Goal: Task Accomplishment & Management: Manage account settings

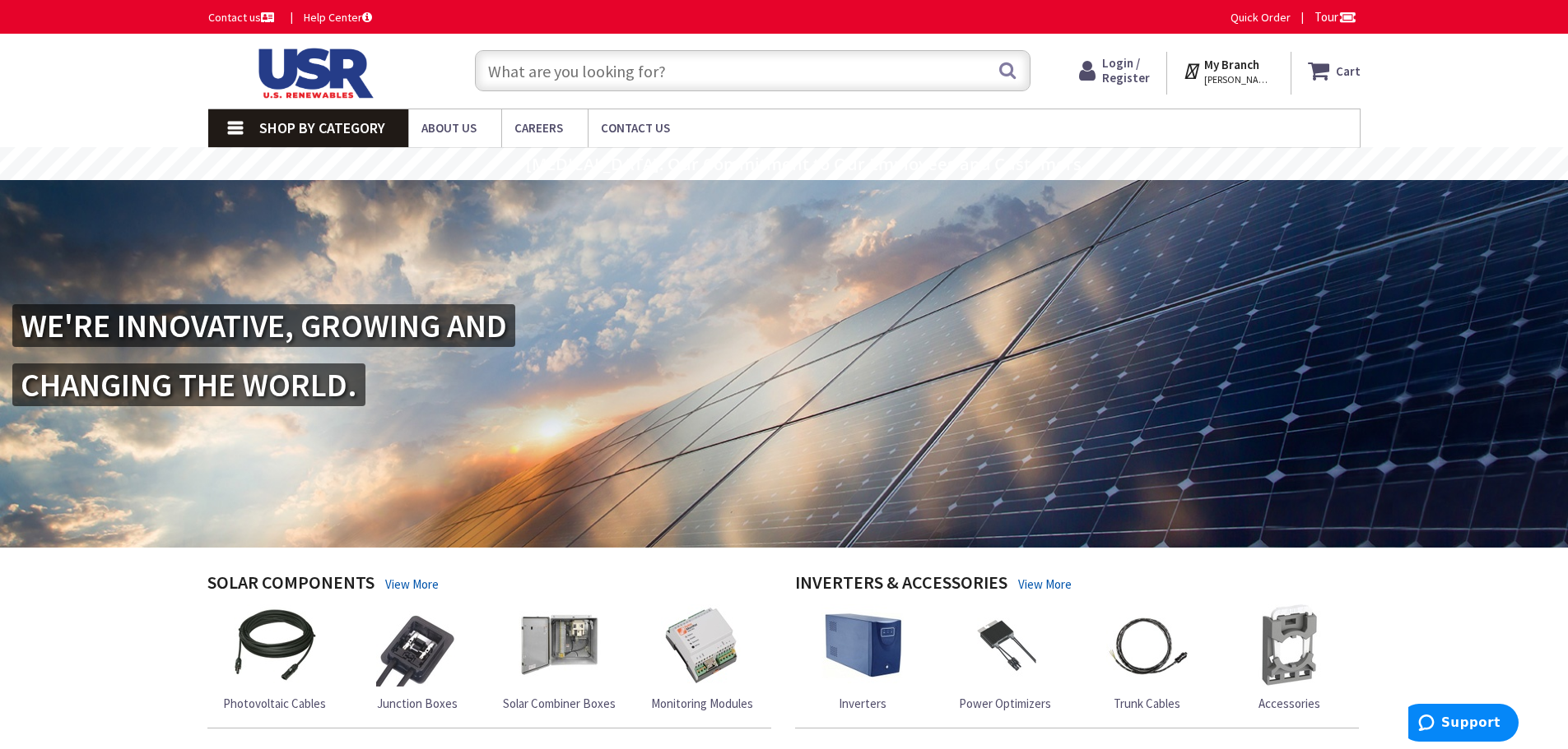
click at [672, 66] on input "text" at bounding box center [752, 70] width 555 height 41
click at [1136, 79] on span "Login / Register" at bounding box center [1126, 70] width 47 height 30
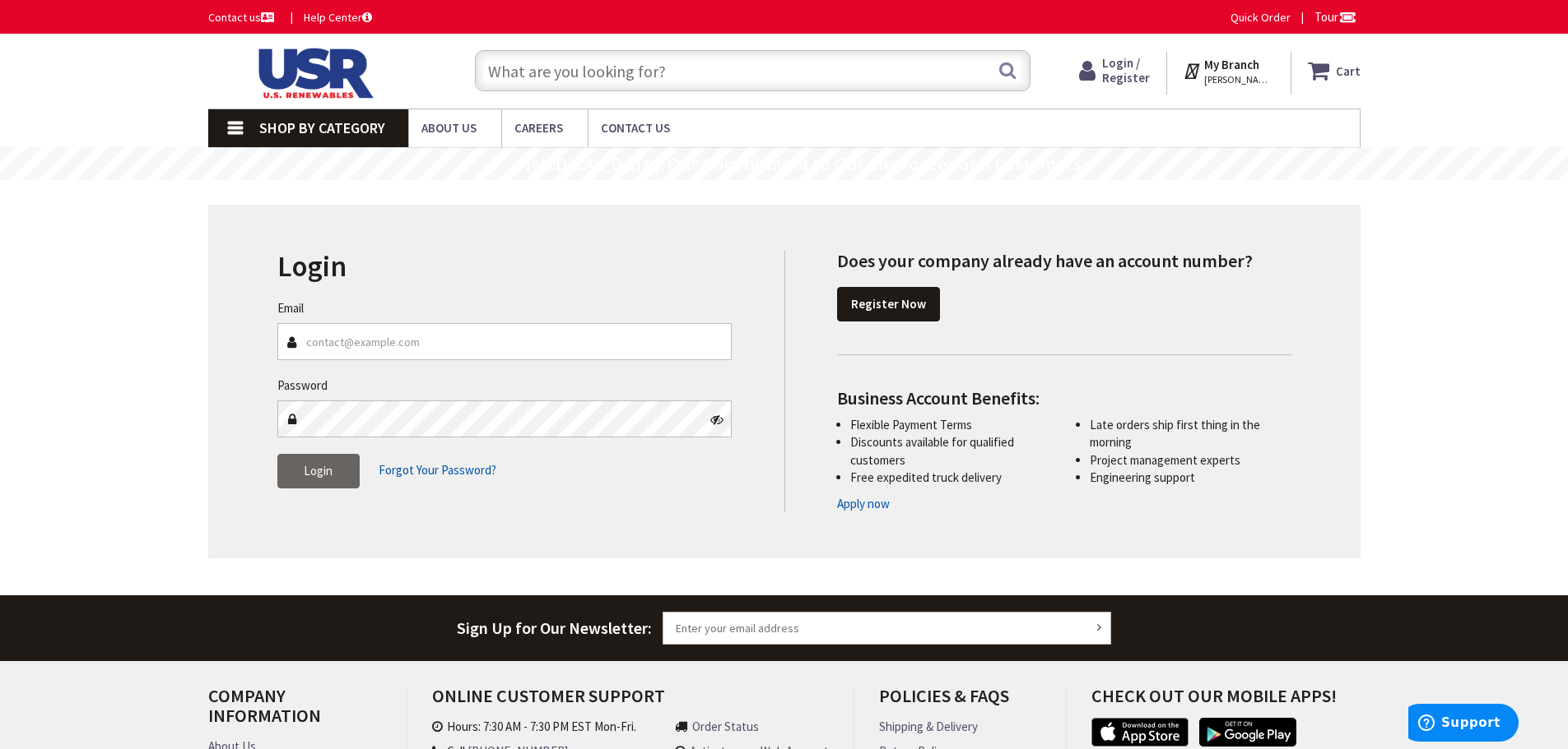
type input "[GEOGRAPHIC_DATA], [GEOGRAPHIC_DATA], [GEOGRAPHIC_DATA]"
click at [548, 337] on input "Email" at bounding box center [505, 341] width 455 height 37
type input "[PERSON_NAME][EMAIL_ADDRESS][PERSON_NAME][DOMAIN_NAME]"
click at [442, 468] on span "Forgot Your Password?" at bounding box center [438, 470] width 117 height 16
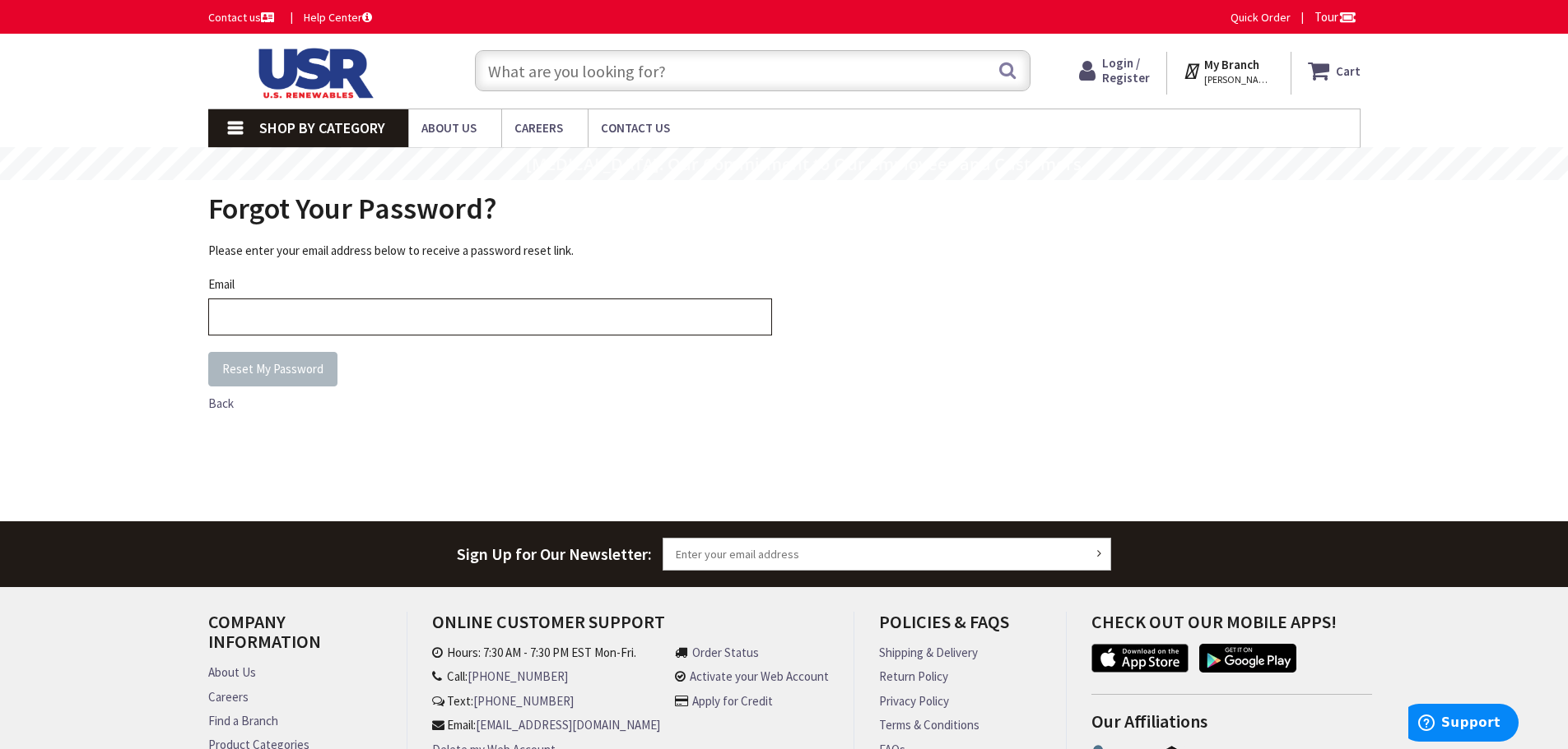
click at [422, 326] on input "Email" at bounding box center [490, 316] width 564 height 37
type input "michael.mccall@trinity-solar.com"
click at [261, 375] on span "Reset My Password" at bounding box center [272, 368] width 101 height 16
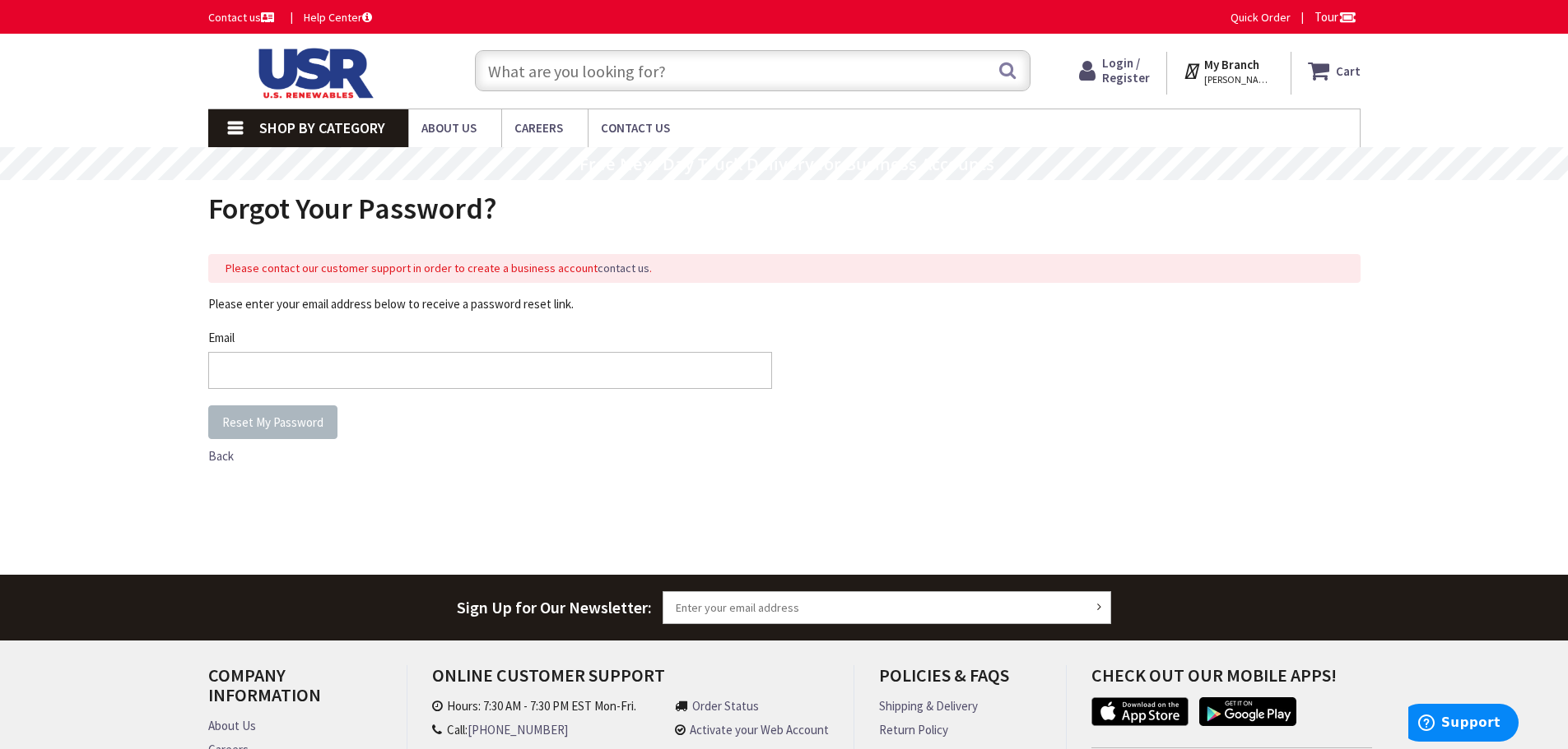
click at [741, 64] on input "text" at bounding box center [752, 70] width 555 height 41
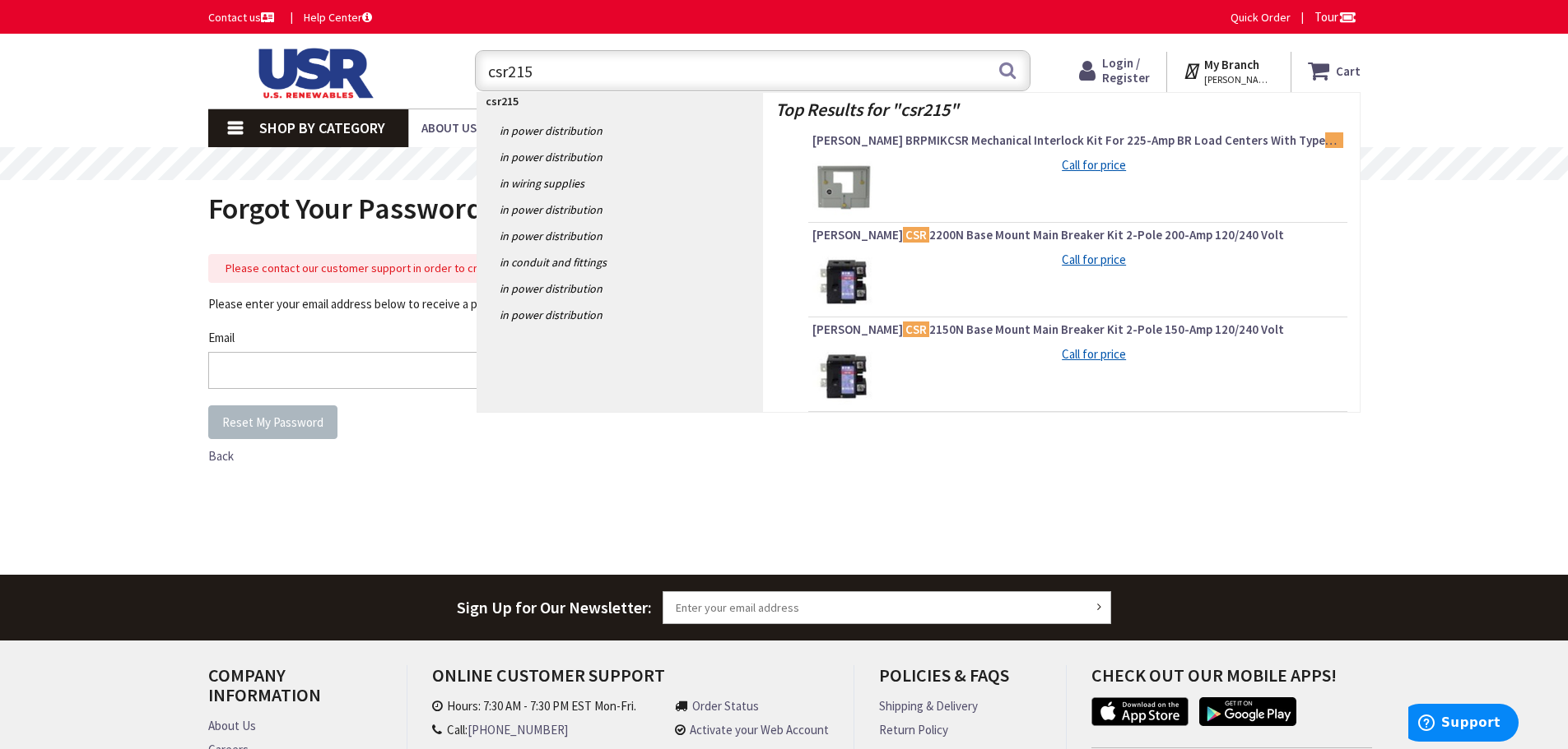
type input "csr2150"
